Goal: Information Seeking & Learning: Find specific page/section

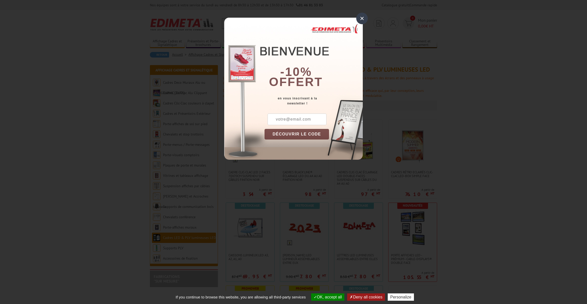
click at [362, 21] on div "×" at bounding box center [362, 19] width 12 height 12
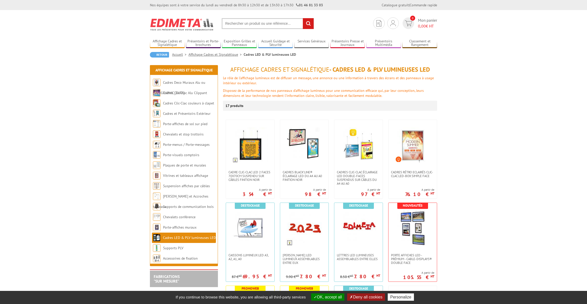
click at [256, 26] on input "text" at bounding box center [268, 23] width 92 height 11
click at [256, 23] on input "text" at bounding box center [268, 23] width 92 height 11
type input "lettres"
click at [303, 18] on input "rechercher" at bounding box center [308, 23] width 11 height 11
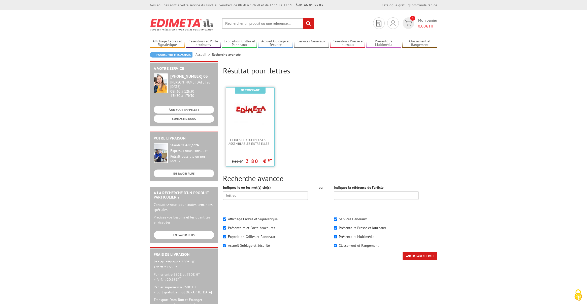
click at [256, 121] on img at bounding box center [250, 111] width 33 height 33
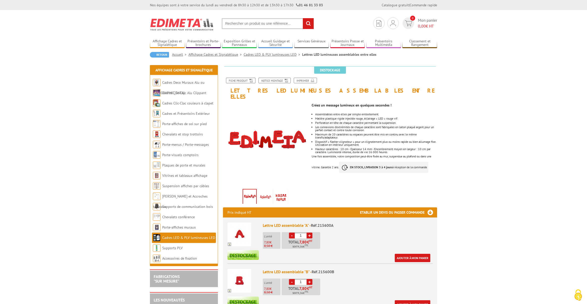
click at [277, 141] on img at bounding box center [265, 144] width 85 height 85
click at [174, 21] on img at bounding box center [182, 24] width 64 height 19
